Goal: Find specific page/section: Find specific page/section

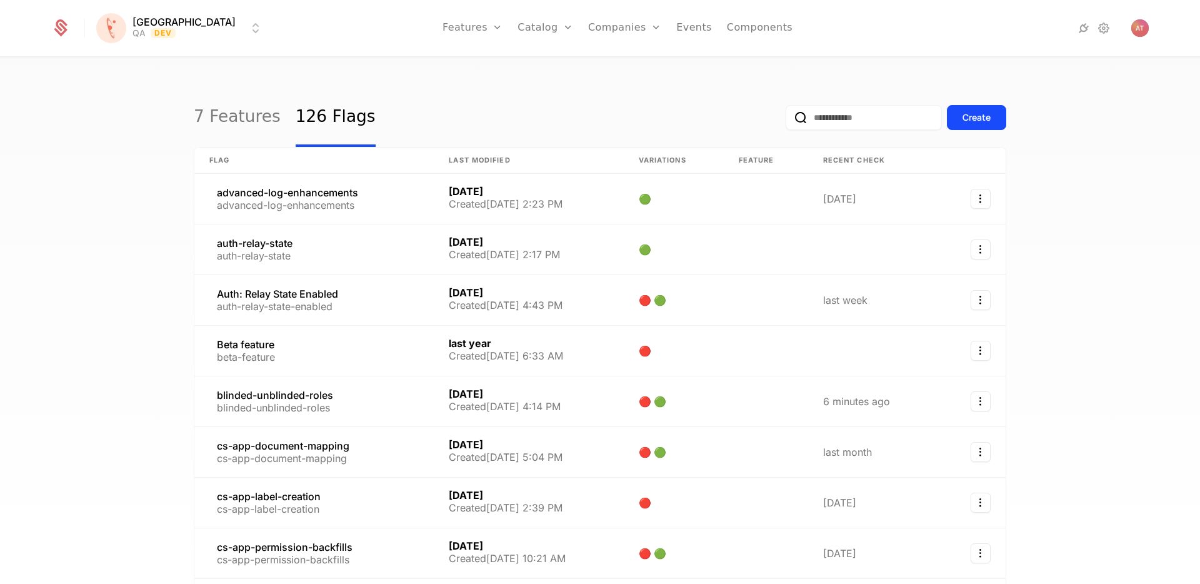
click at [836, 115] on input "email" at bounding box center [864, 117] width 156 height 25
type input "****"
click at [786, 120] on button "submit" at bounding box center [786, 120] width 0 height 0
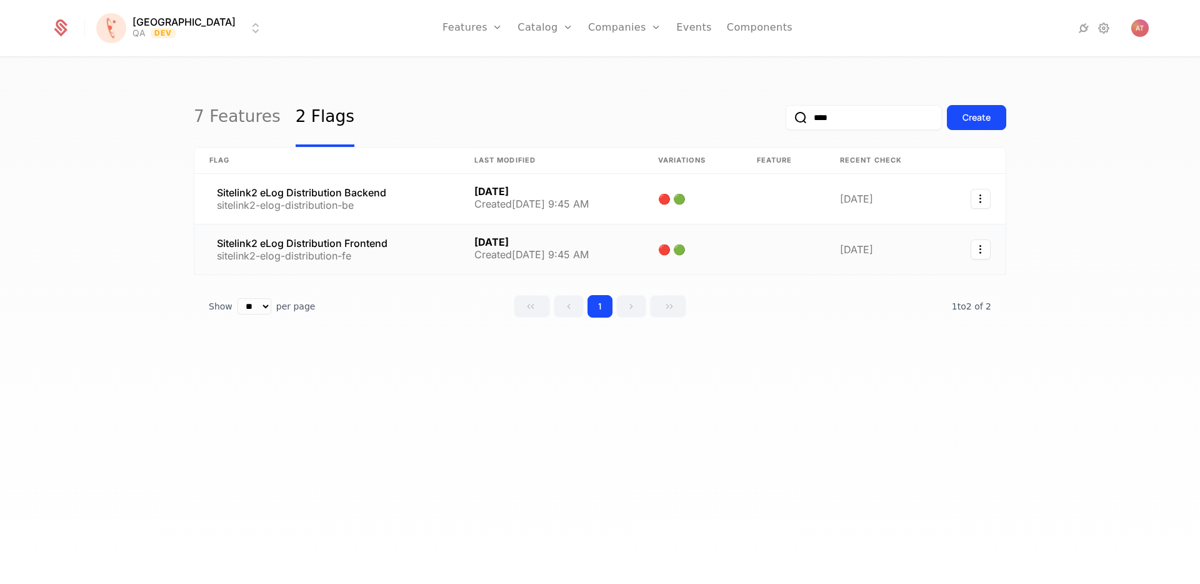
click at [350, 240] on link at bounding box center [326, 249] width 265 height 50
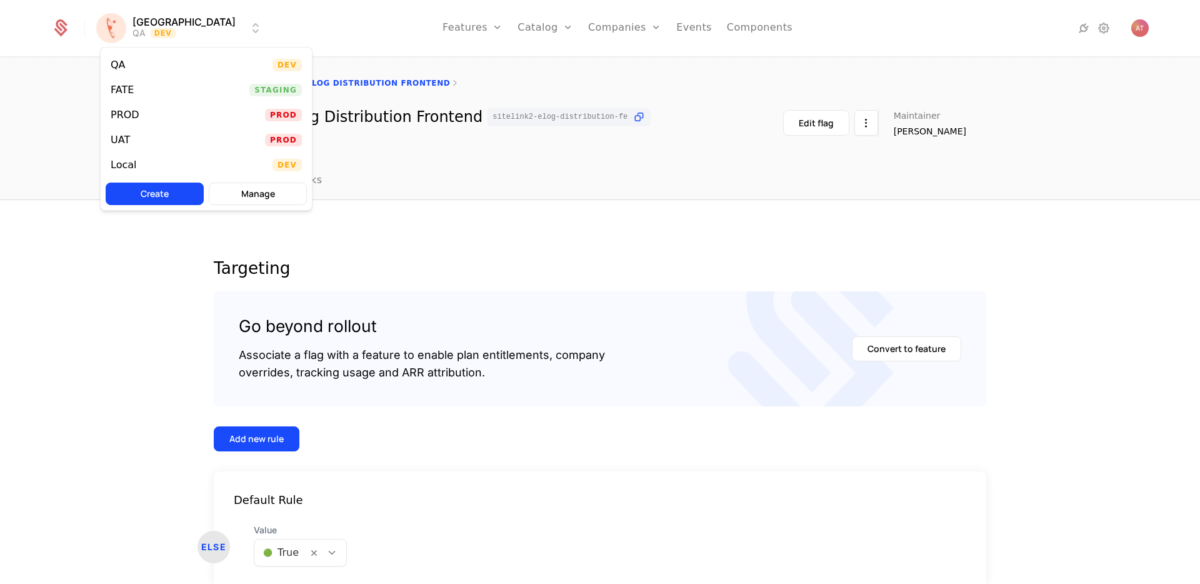
click at [168, 30] on html "[PERSON_NAME] QA Dev Features Features Flags Catalog Plans Add Ons Credits Conf…" at bounding box center [600, 292] width 1200 height 584
click at [153, 167] on div "Local Dev" at bounding box center [206, 165] width 211 height 25
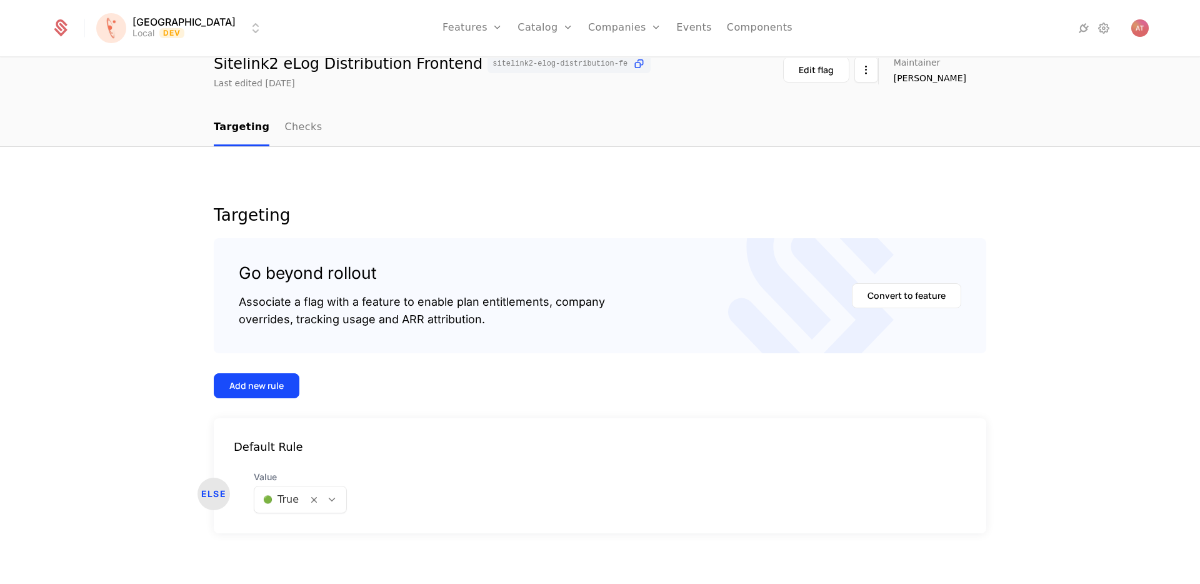
scroll to position [62, 0]
